Goal: Transaction & Acquisition: Obtain resource

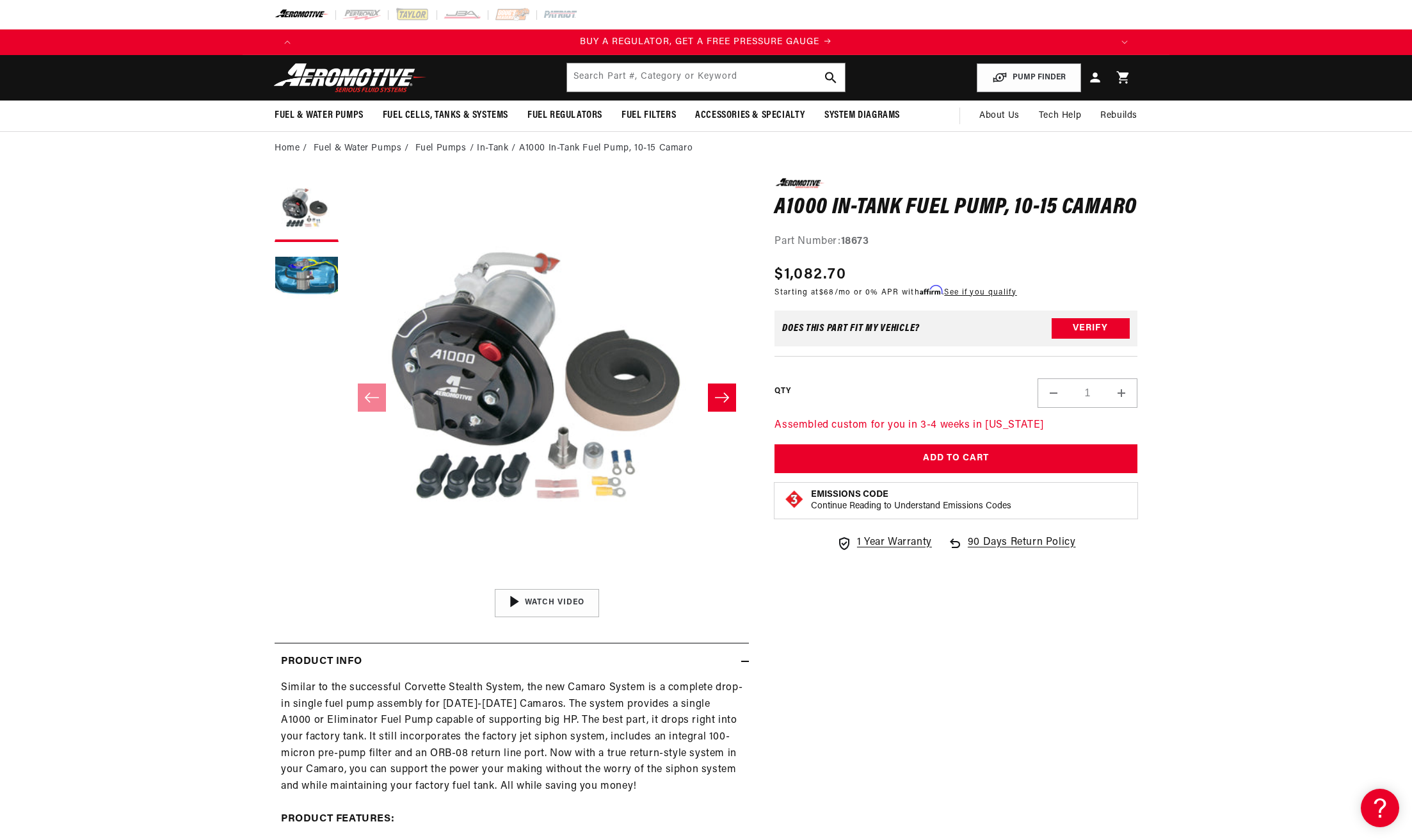
scroll to position [0, 1108]
click at [477, 156] on li "In-Tank" at bounding box center [497, 148] width 42 height 14
click at [415, 156] on link "Fuel Pumps" at bounding box center [440, 148] width 51 height 14
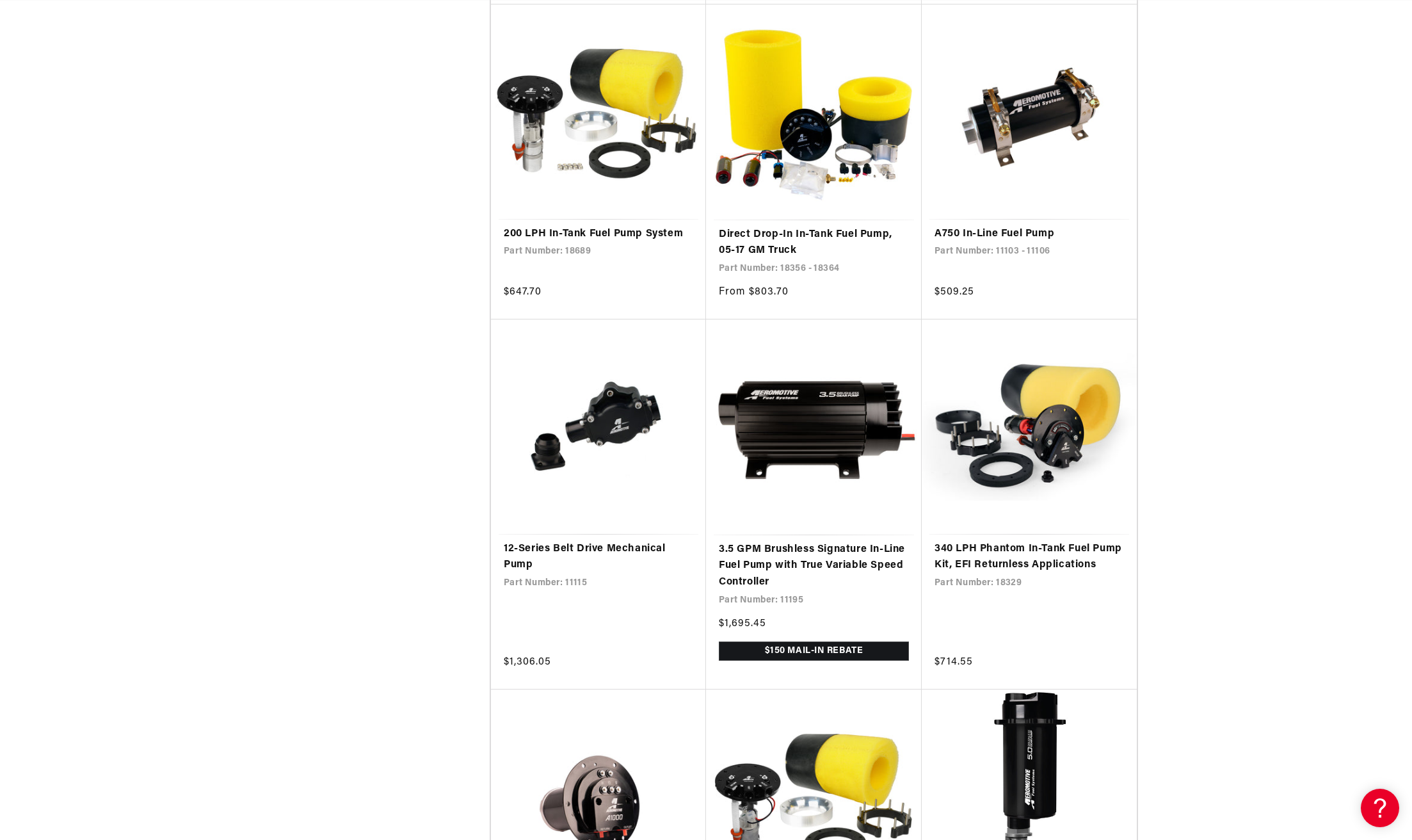
scroll to position [0, 1108]
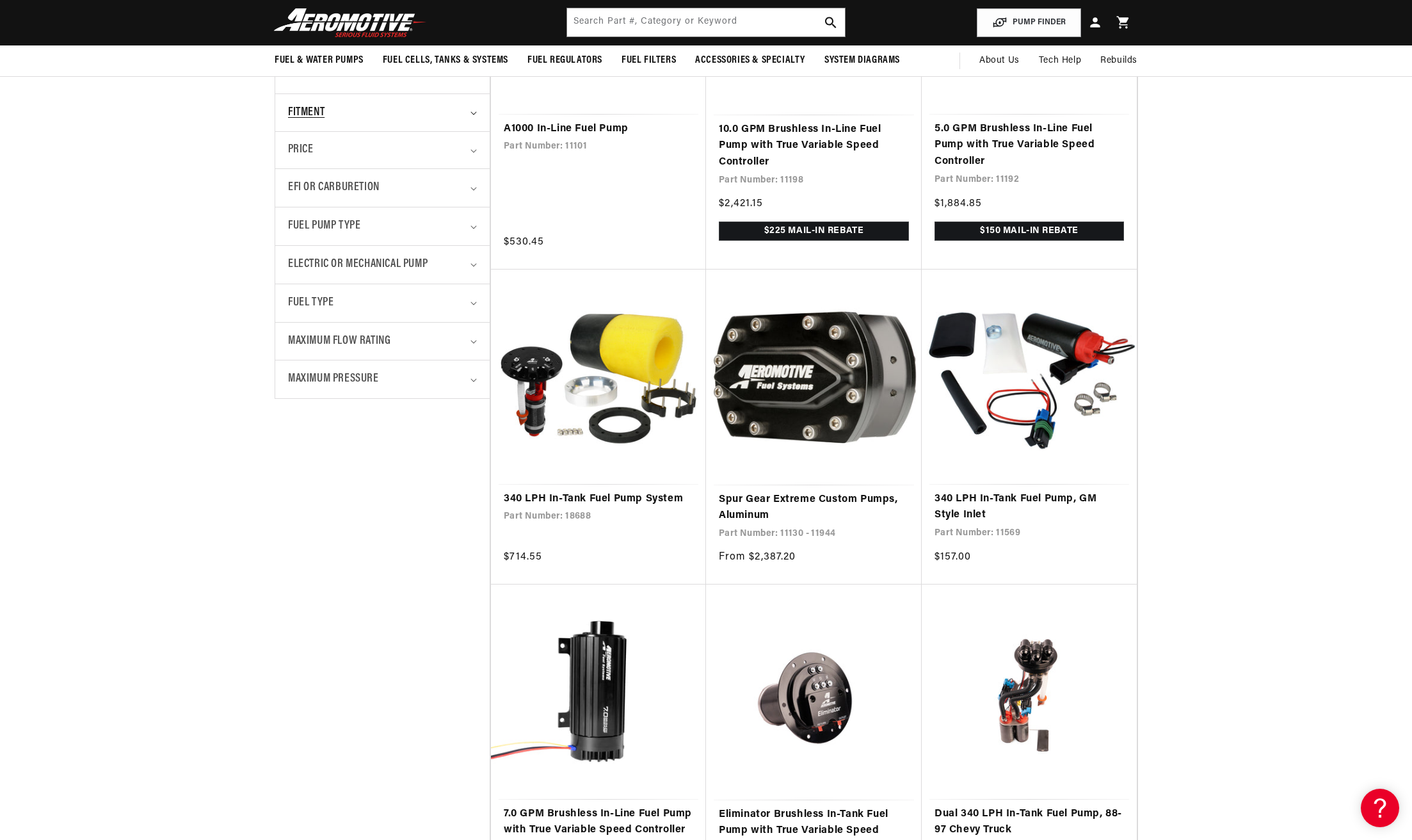
click at [369, 122] on div "Fitment" at bounding box center [377, 112] width 178 height 18
click at [289, 193] on input "Vehicle Specific (38) Vehicle Specific (38 products)" at bounding box center [294, 189] width 10 height 10
checkbox input "true"
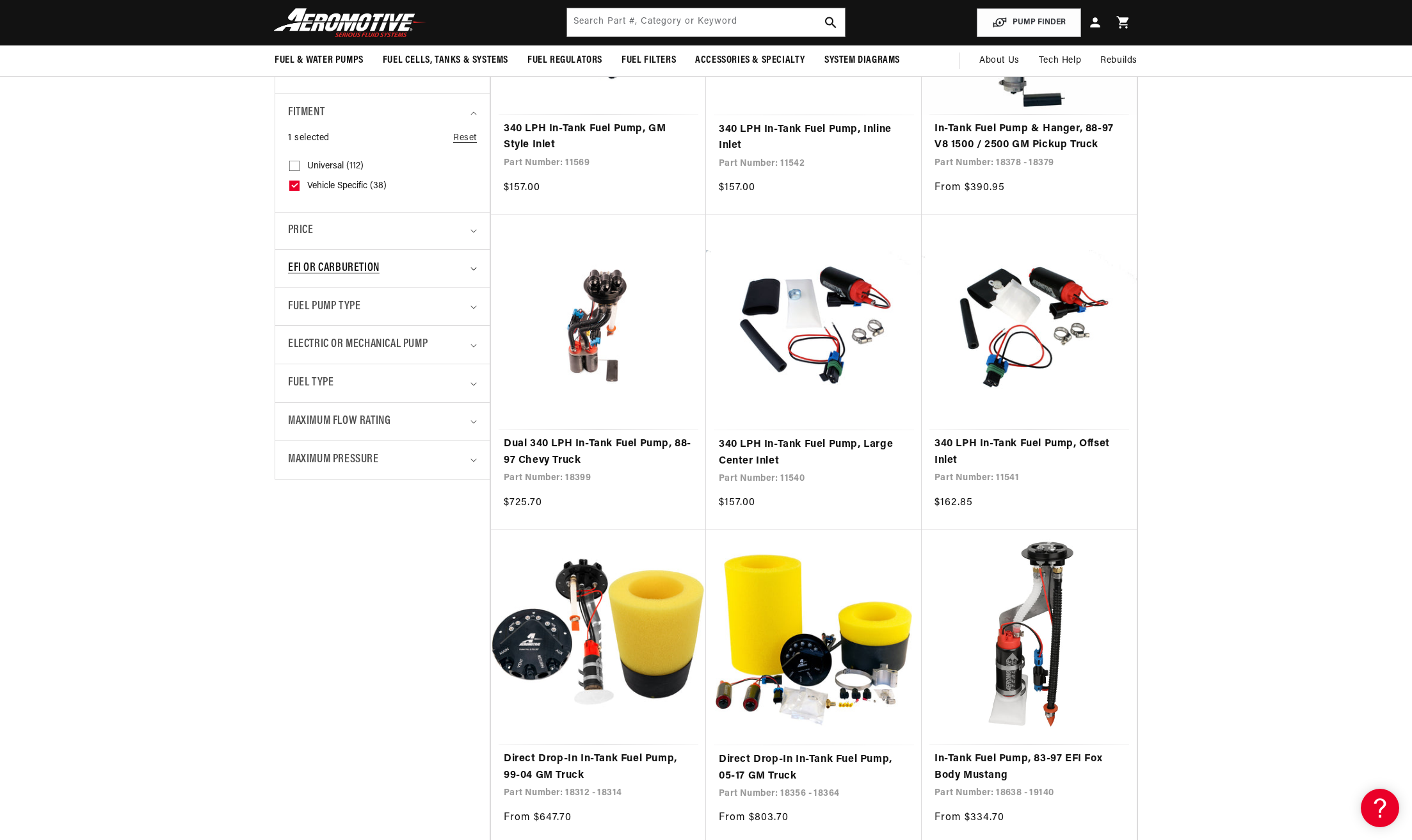
click at [375, 287] on summary "EFI or Carburetion" at bounding box center [382, 269] width 189 height 38
click at [382, 287] on summary "EFI or Carburetion" at bounding box center [382, 269] width 189 height 38
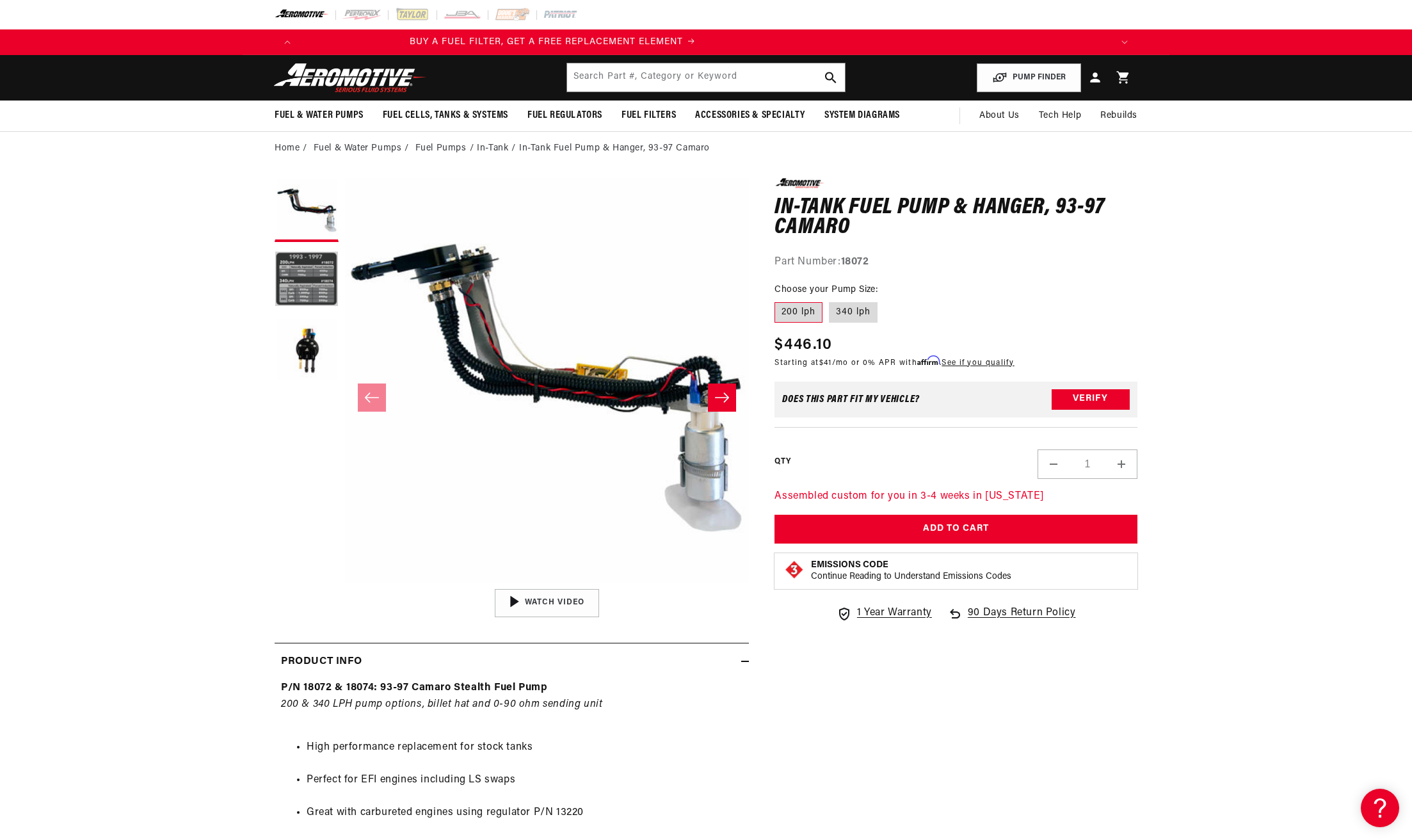
scroll to position [0, 1108]
click at [877, 323] on label "340 lph" at bounding box center [853, 312] width 48 height 21
click at [830, 300] on input "340 lph" at bounding box center [829, 299] width 1 height 1
radio input "true"
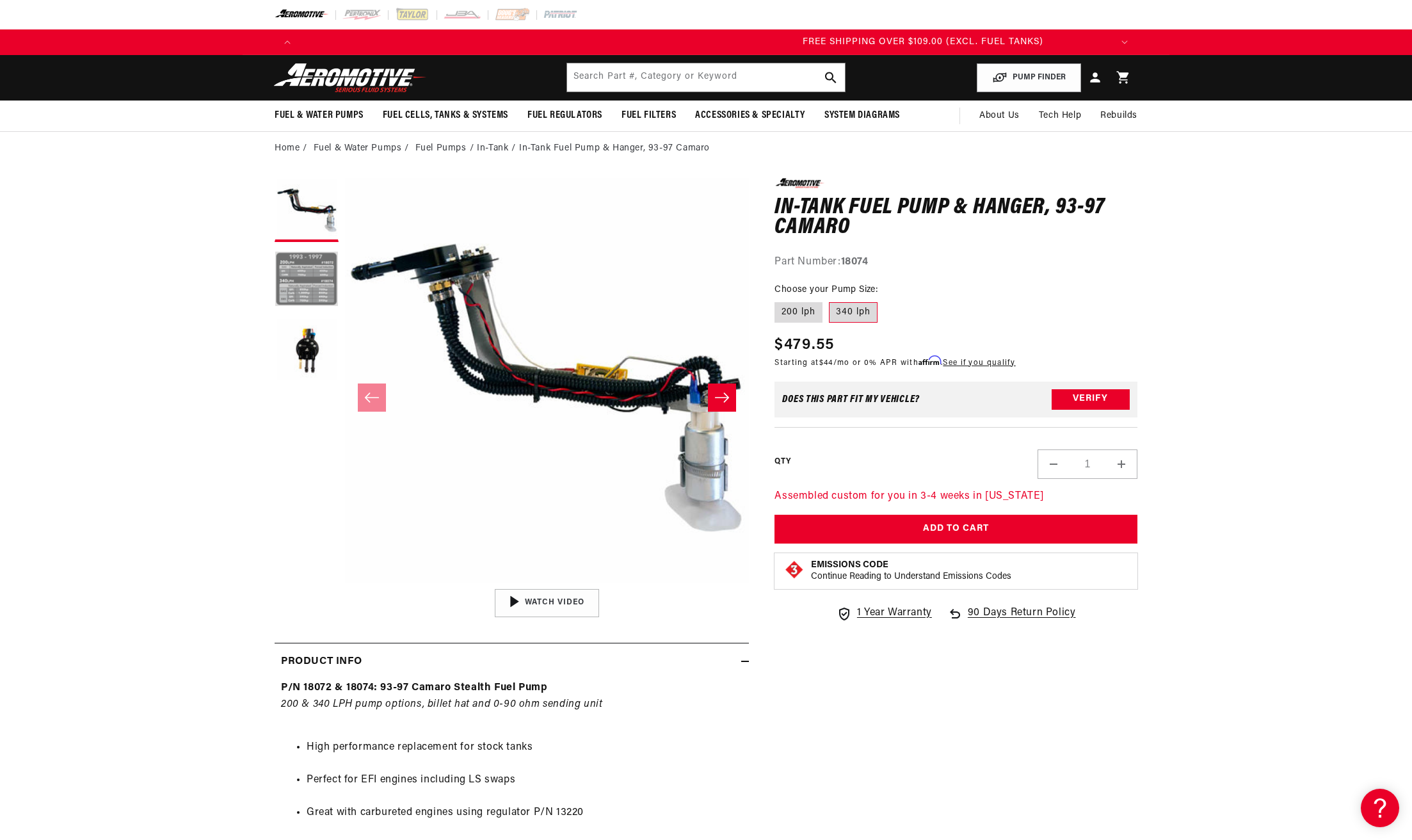
click at [274, 312] on button "Load image 2 in gallery view" at bounding box center [306, 280] width 64 height 64
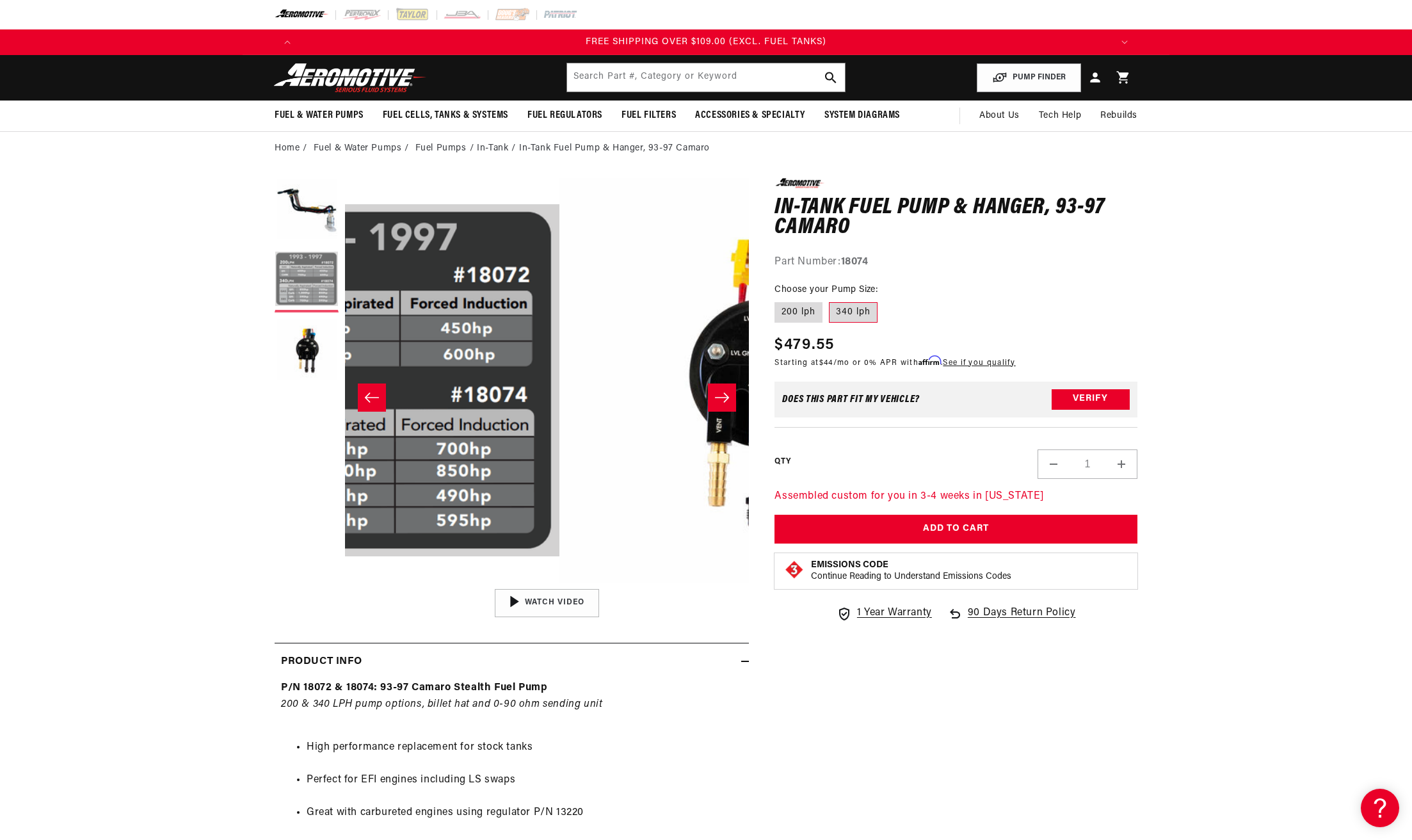
scroll to position [0, 0]
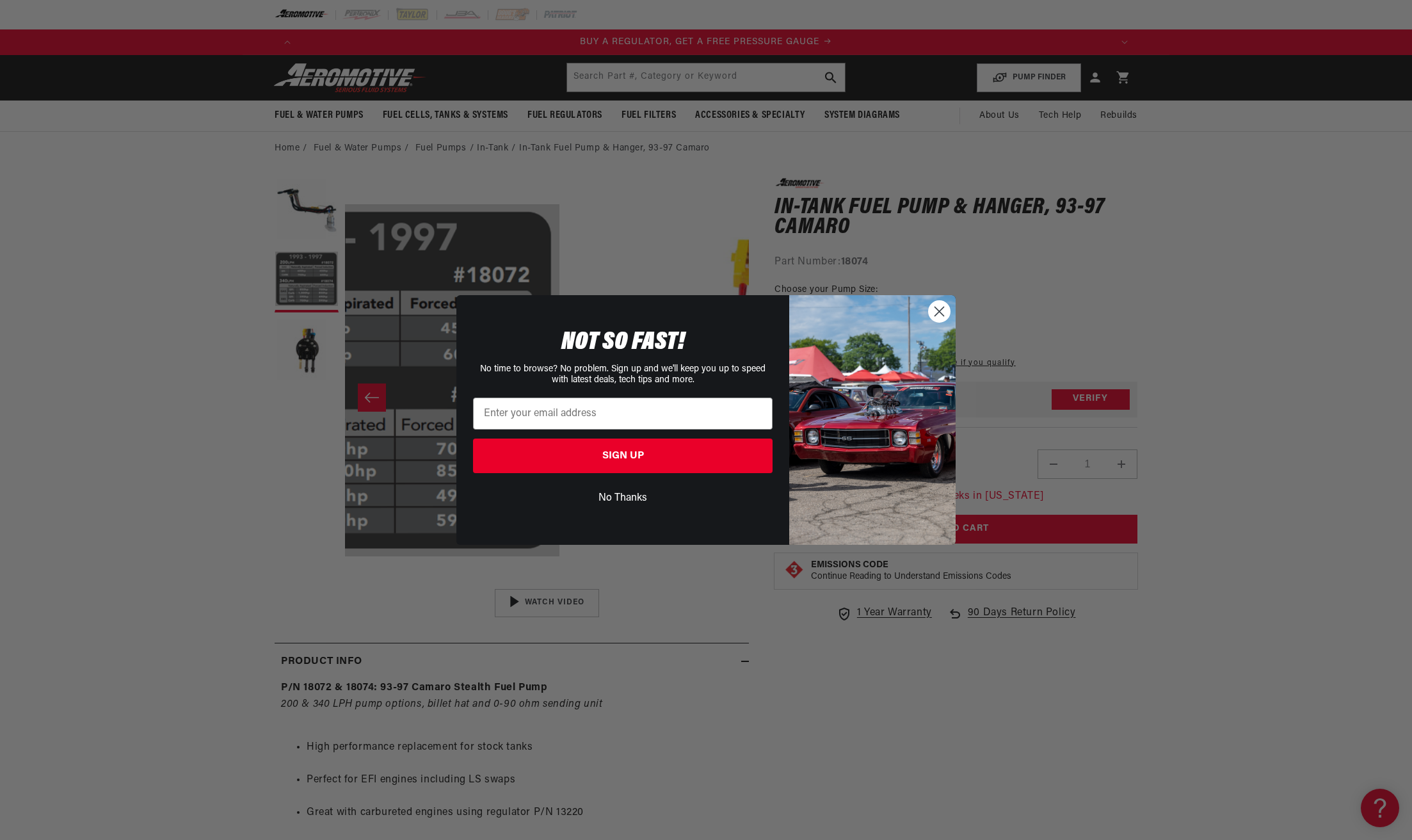
click at [90, 537] on div "Close dialog NOT SO FAST! No time to browse? No problem. Sign up and we'll keep…" at bounding box center [706, 420] width 1412 height 840
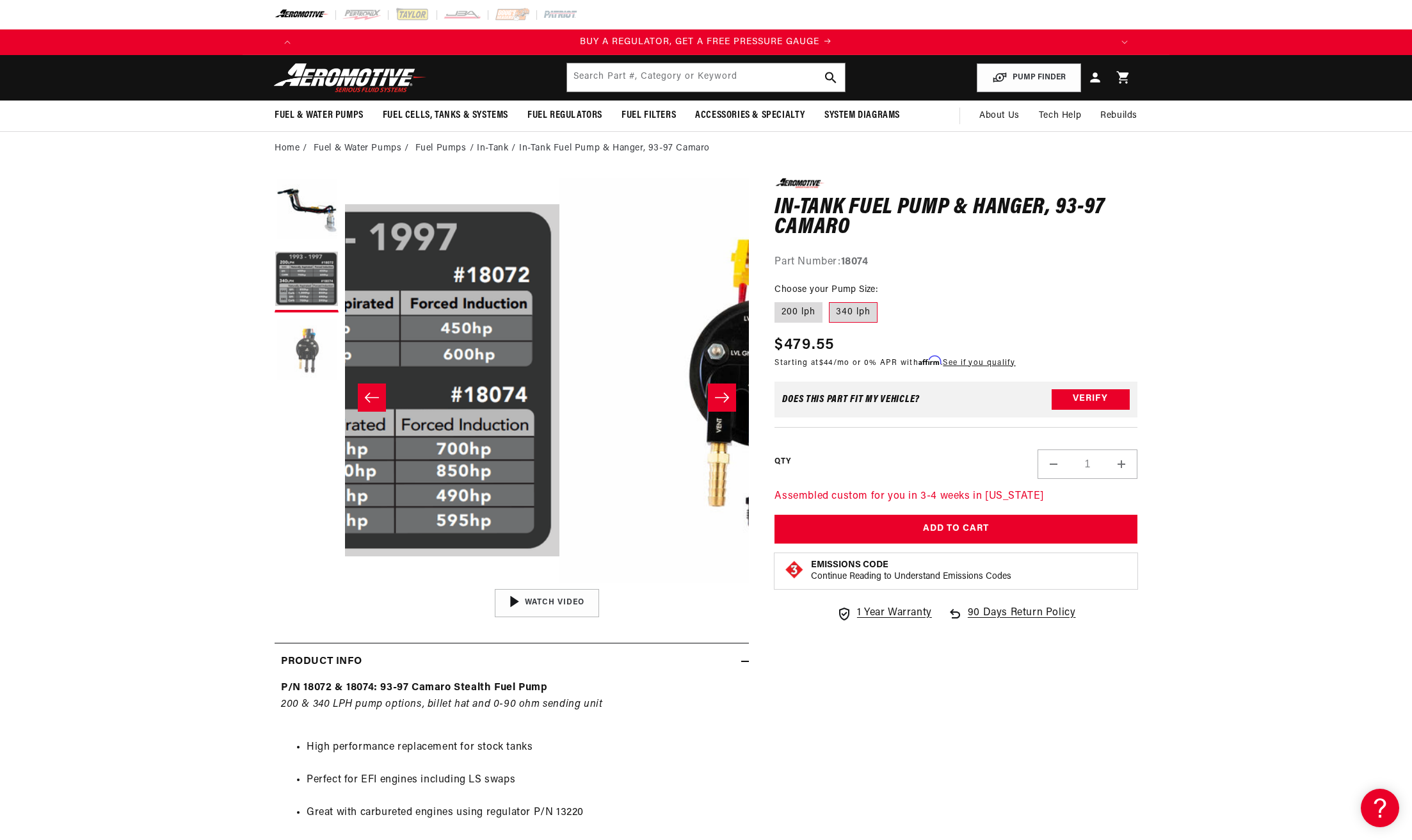
click at [274, 382] on button "Load image 3 in gallery view" at bounding box center [306, 350] width 64 height 64
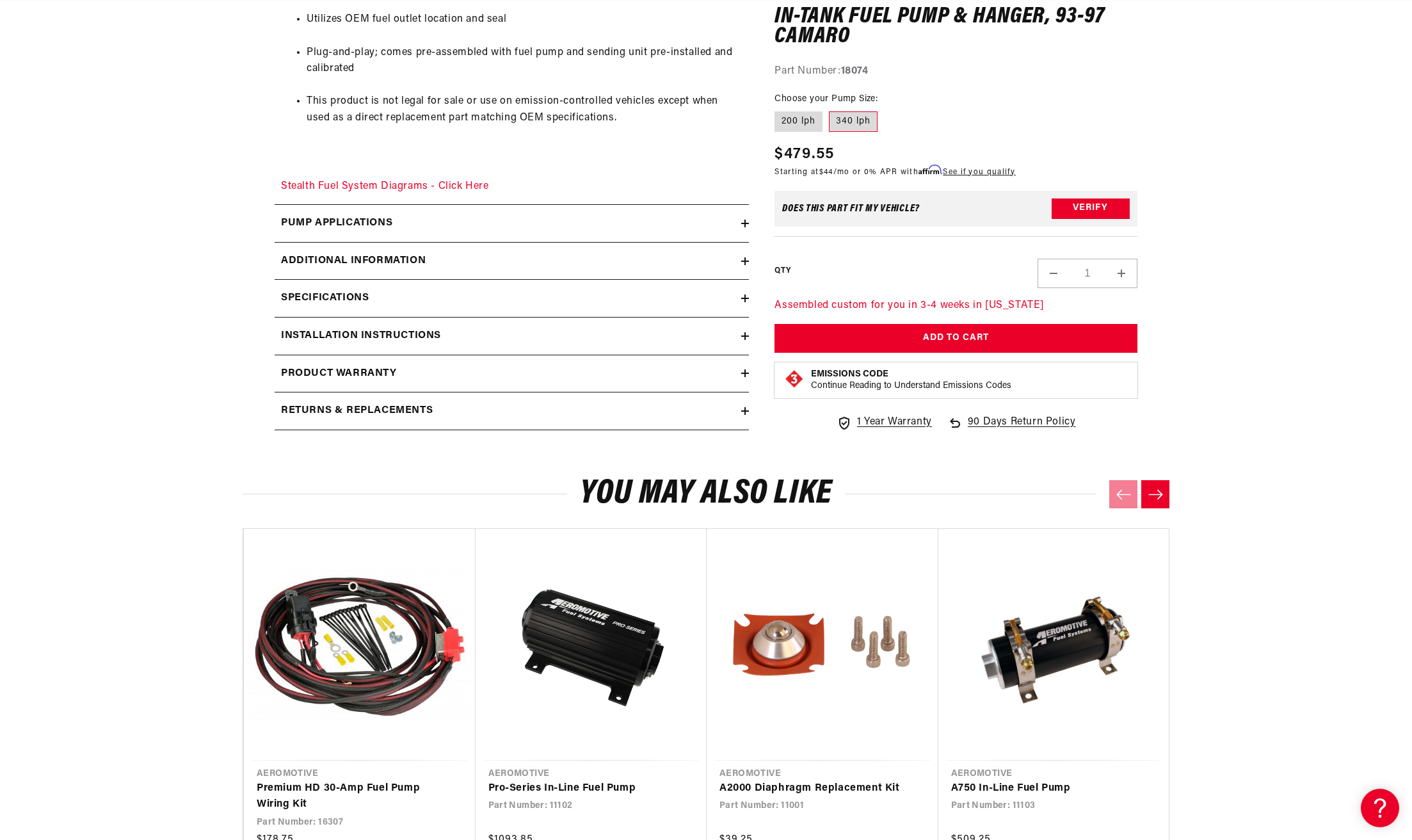
scroll to position [960, 0]
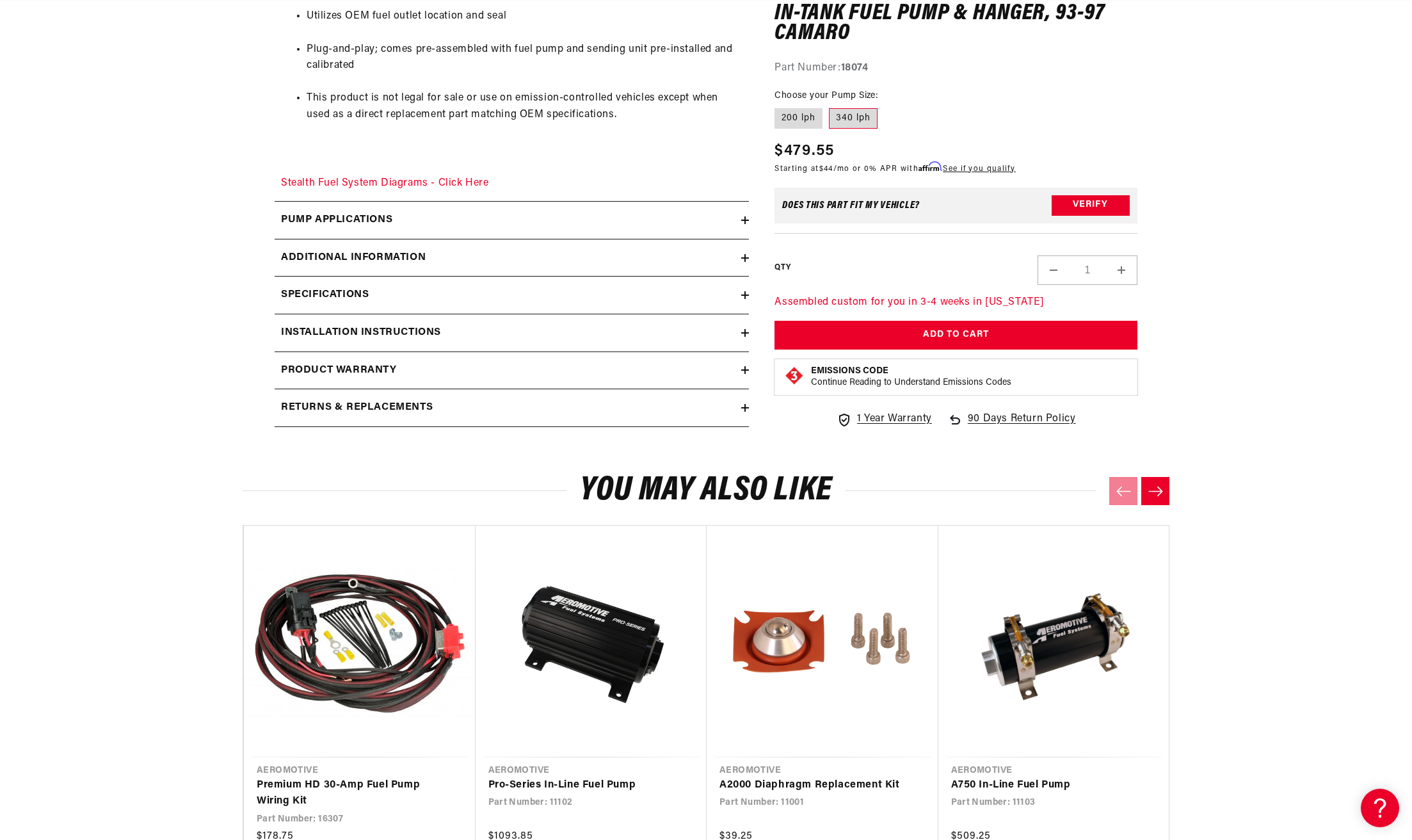
click at [749, 337] on icon at bounding box center [745, 332] width 8 height 8
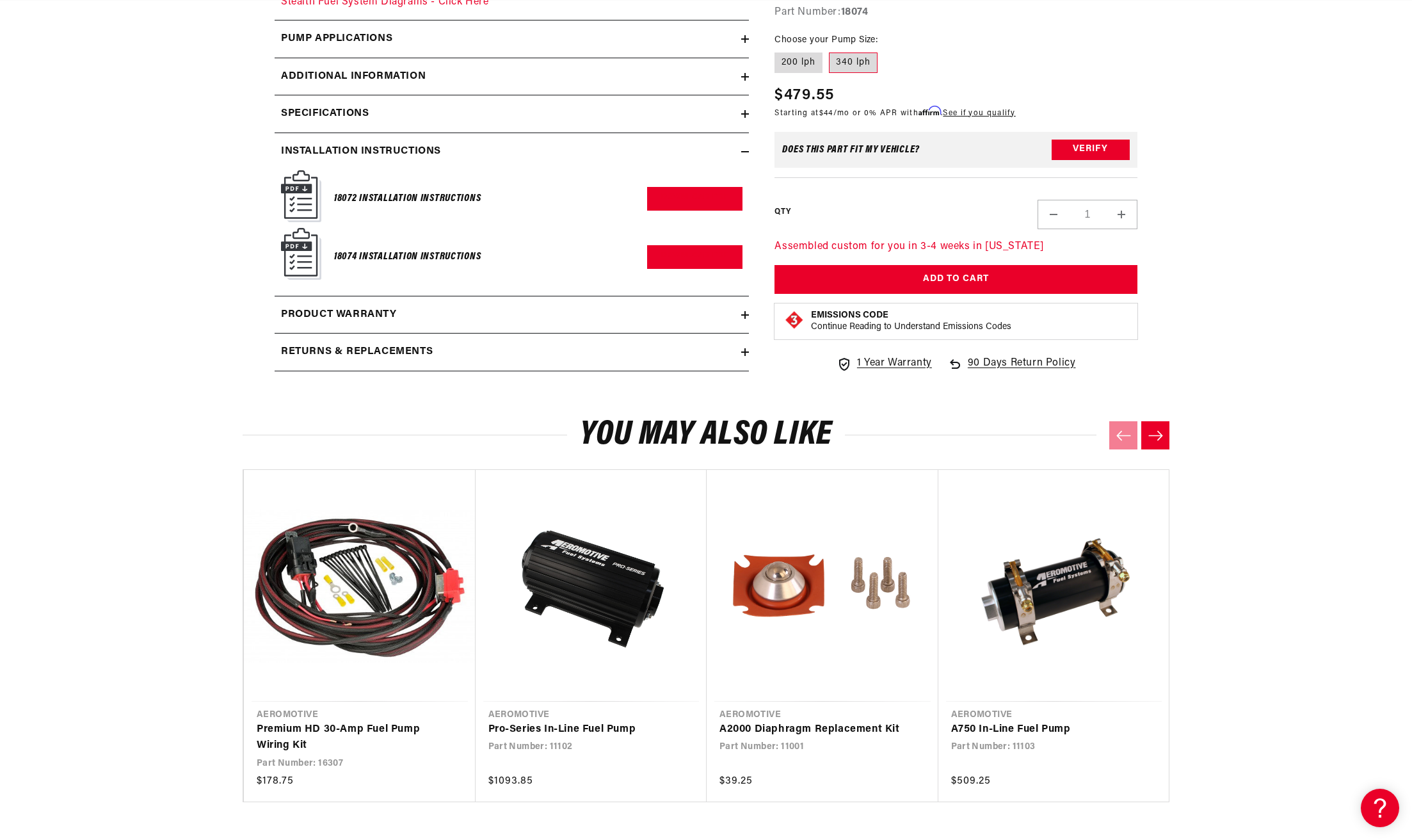
scroll to position [1142, 0]
click at [698, 210] on link "Download PDF" at bounding box center [695, 197] width 95 height 23
